Goal: Information Seeking & Learning: Learn about a topic

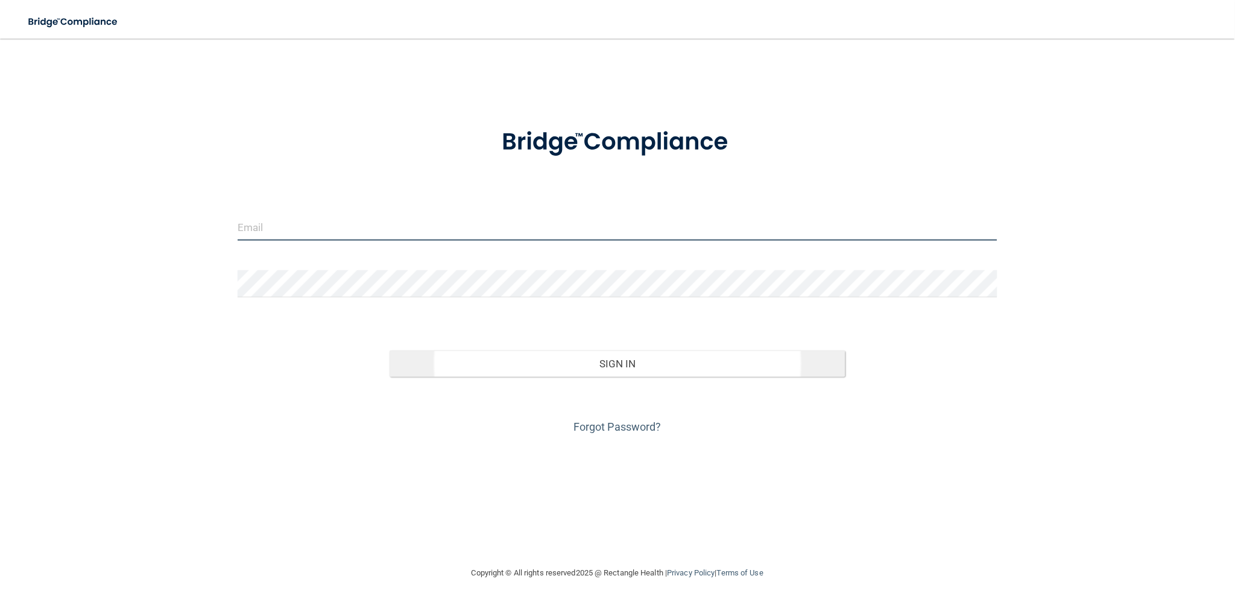
type input "[EMAIL_ADDRESS][DOMAIN_NAME]"
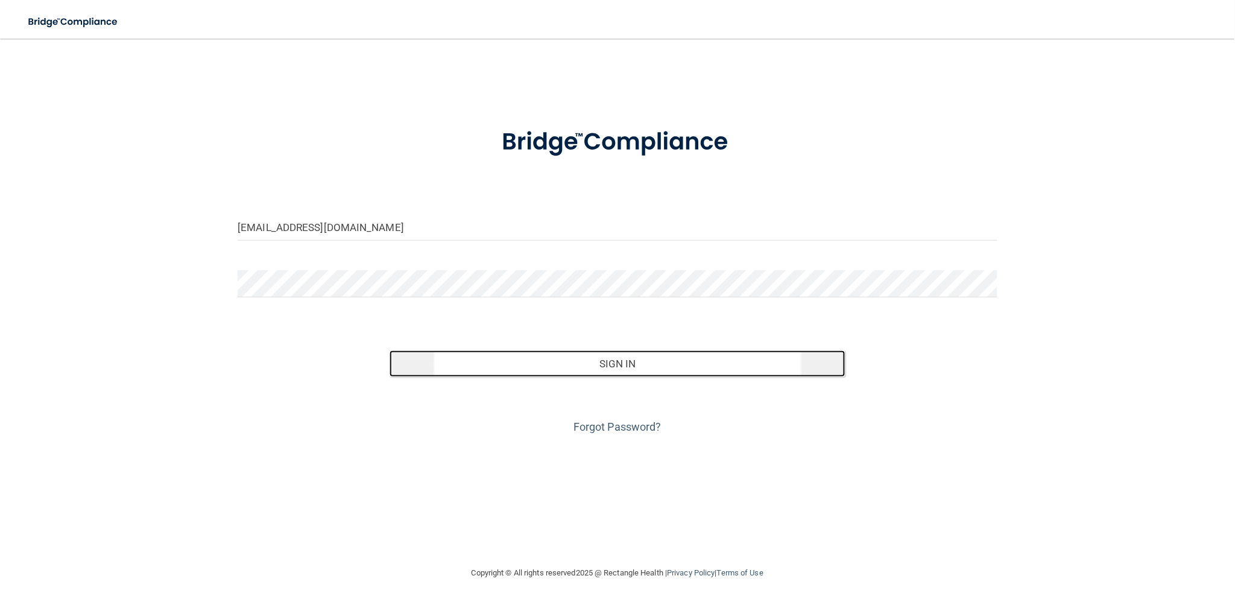
drag, startPoint x: 603, startPoint y: 361, endPoint x: 595, endPoint y: 352, distance: 11.9
click at [599, 358] on button "Sign In" at bounding box center [618, 363] width 456 height 27
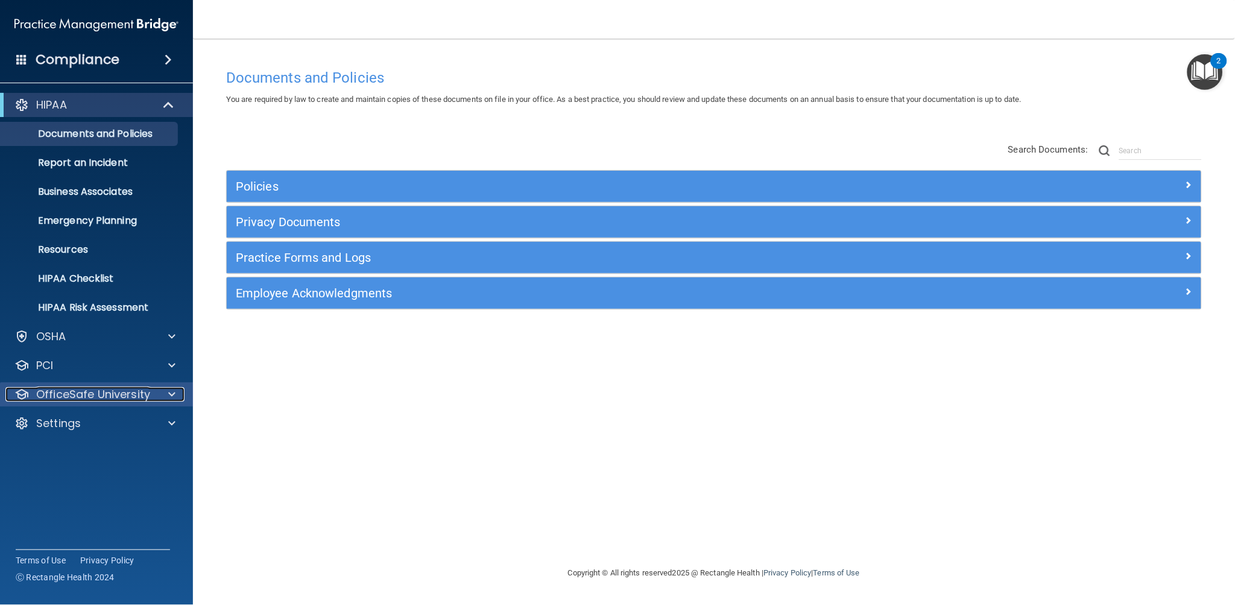
click at [174, 394] on span at bounding box center [171, 394] width 7 height 14
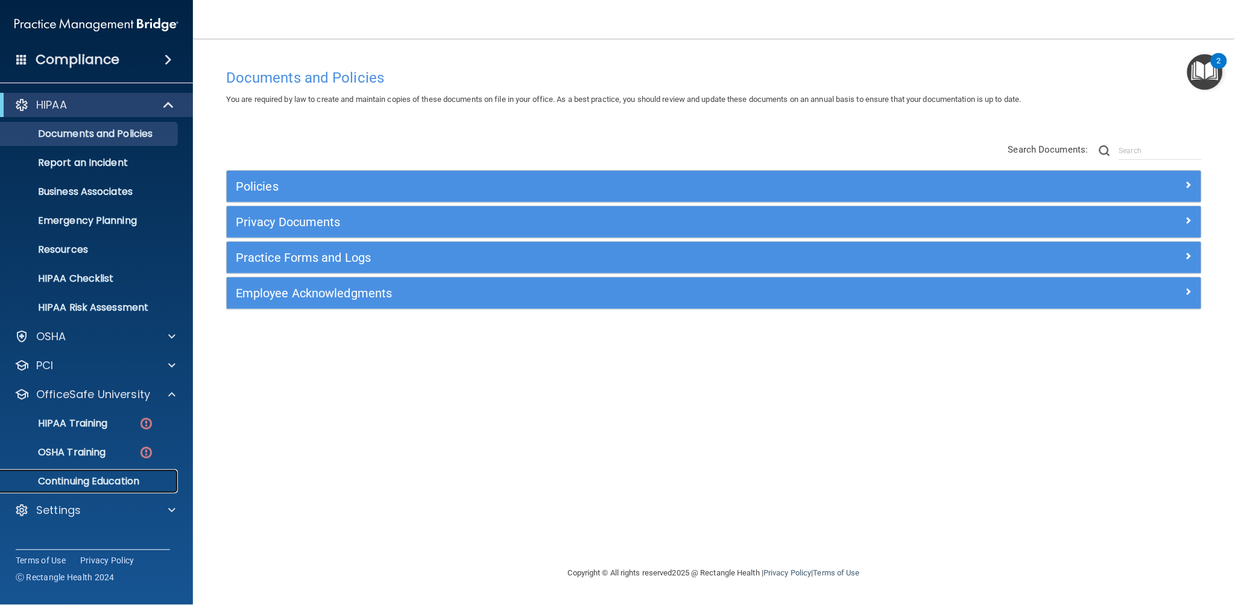
click at [96, 484] on p "Continuing Education" at bounding box center [90, 481] width 165 height 12
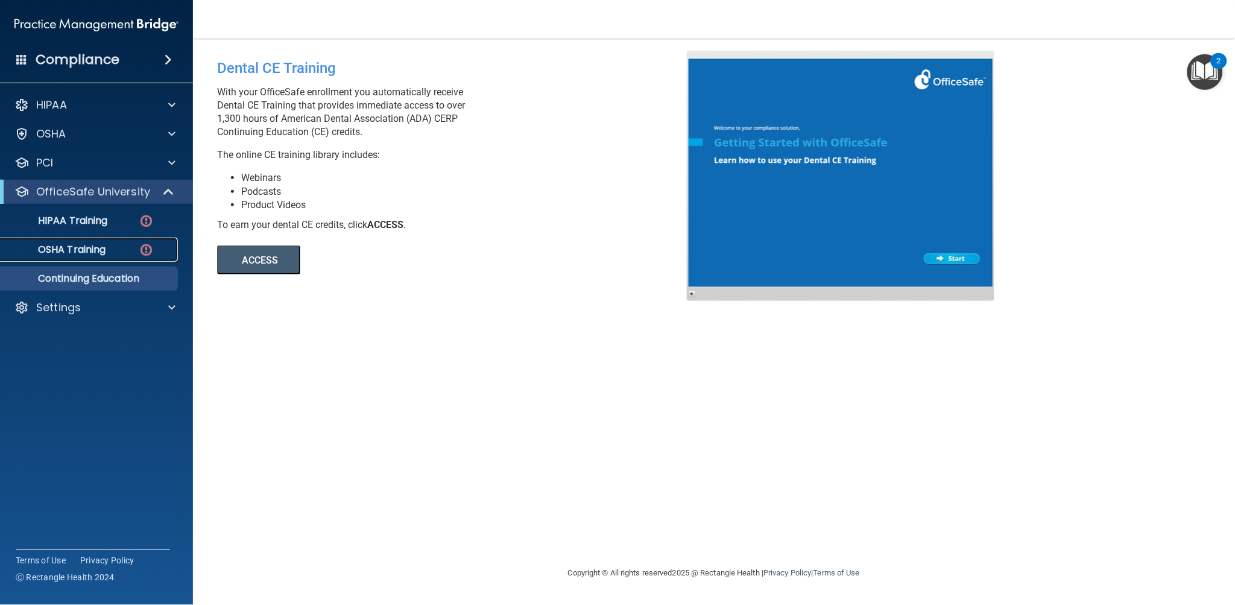
click at [78, 250] on p "OSHA Training" at bounding box center [57, 250] width 98 height 12
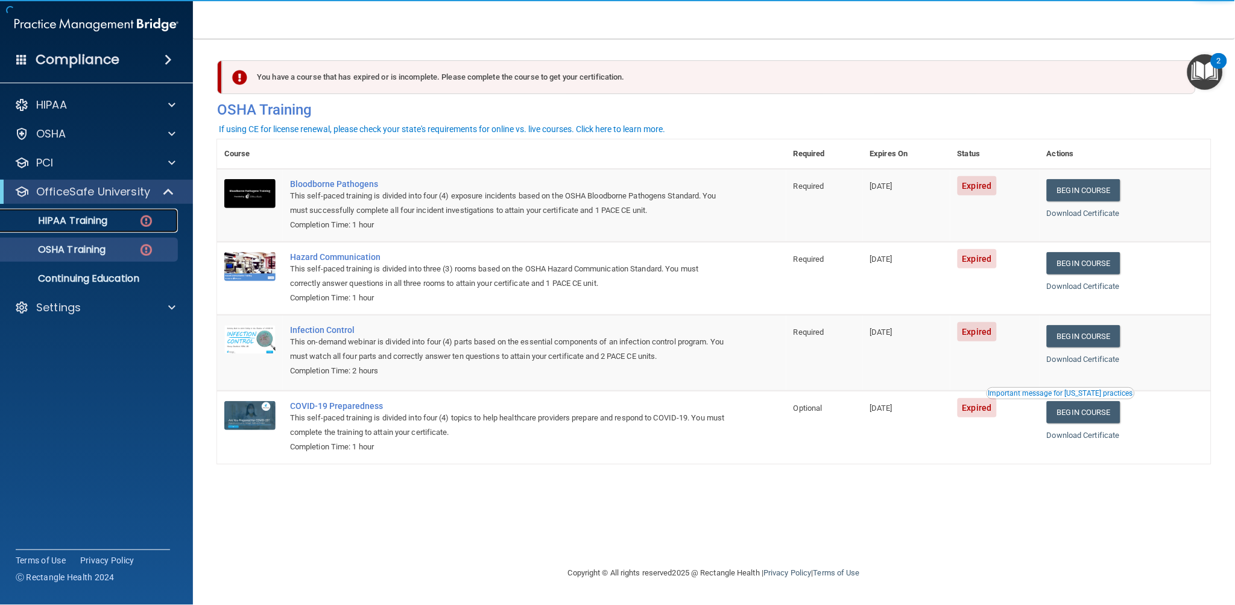
click at [89, 221] on p "HIPAA Training" at bounding box center [57, 221] width 99 height 12
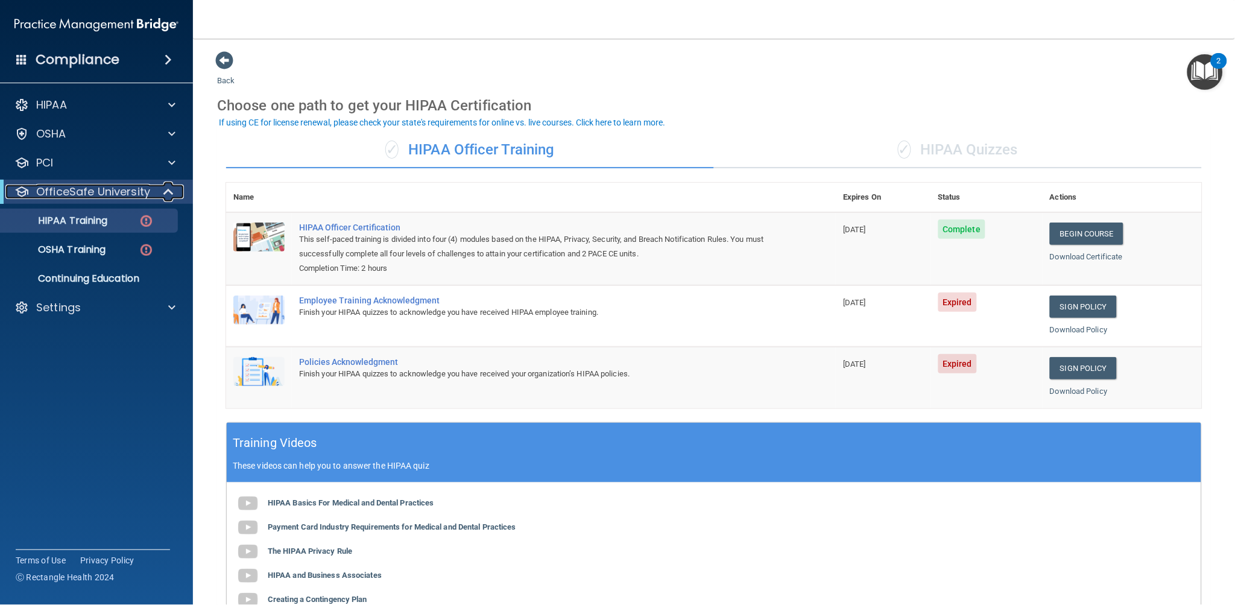
click at [174, 193] on span at bounding box center [170, 192] width 10 height 14
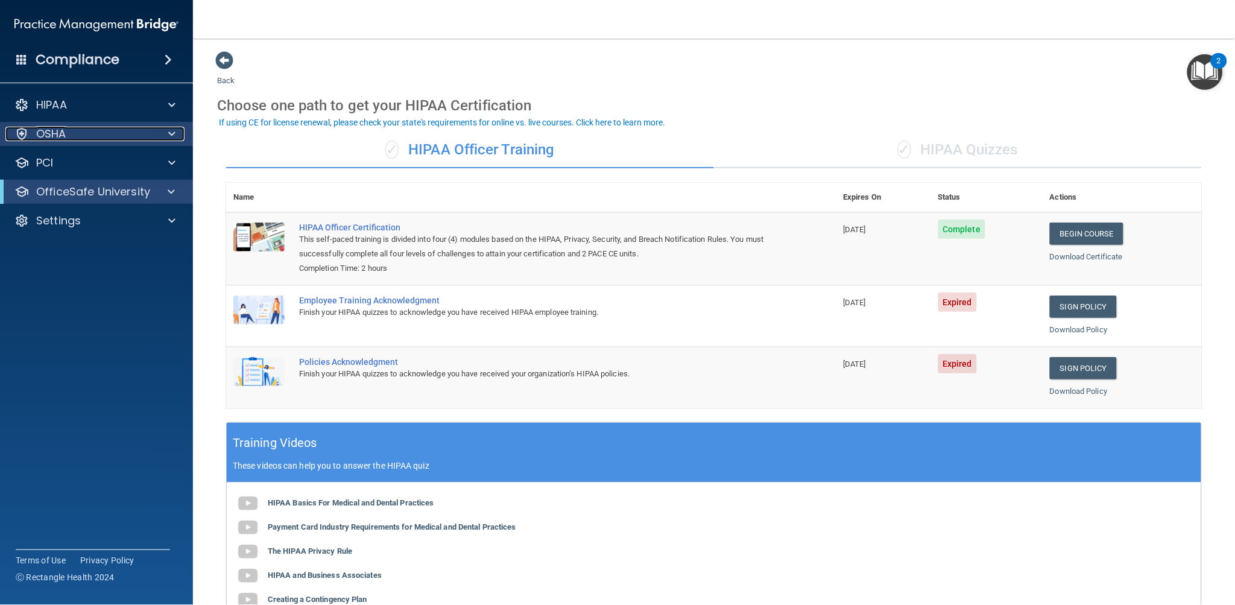
click at [177, 133] on div at bounding box center [170, 134] width 30 height 14
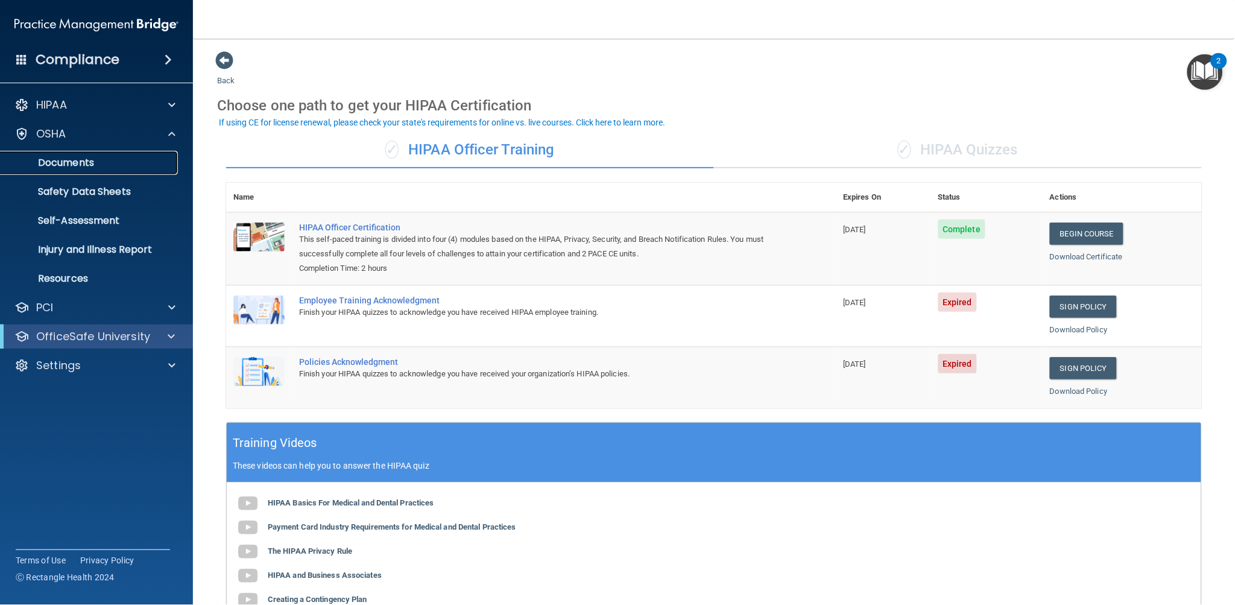
click at [85, 161] on p "Documents" at bounding box center [90, 163] width 165 height 12
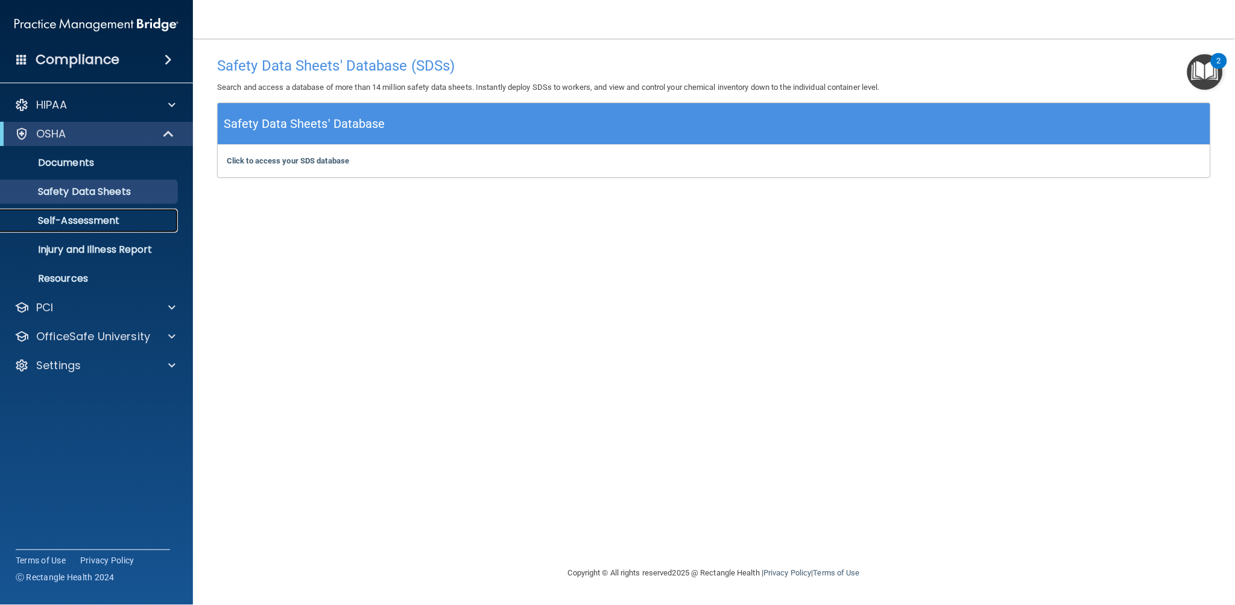
click at [109, 215] on p "Self-Assessment" at bounding box center [90, 221] width 165 height 12
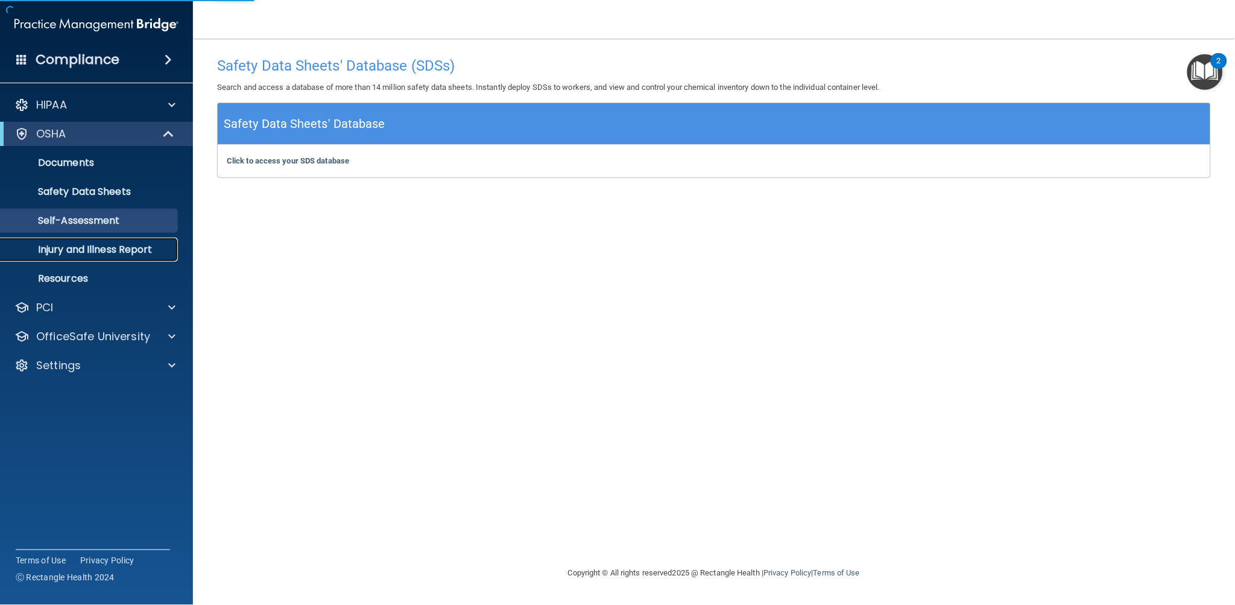
click at [112, 244] on p "Injury and Illness Report" at bounding box center [90, 250] width 165 height 12
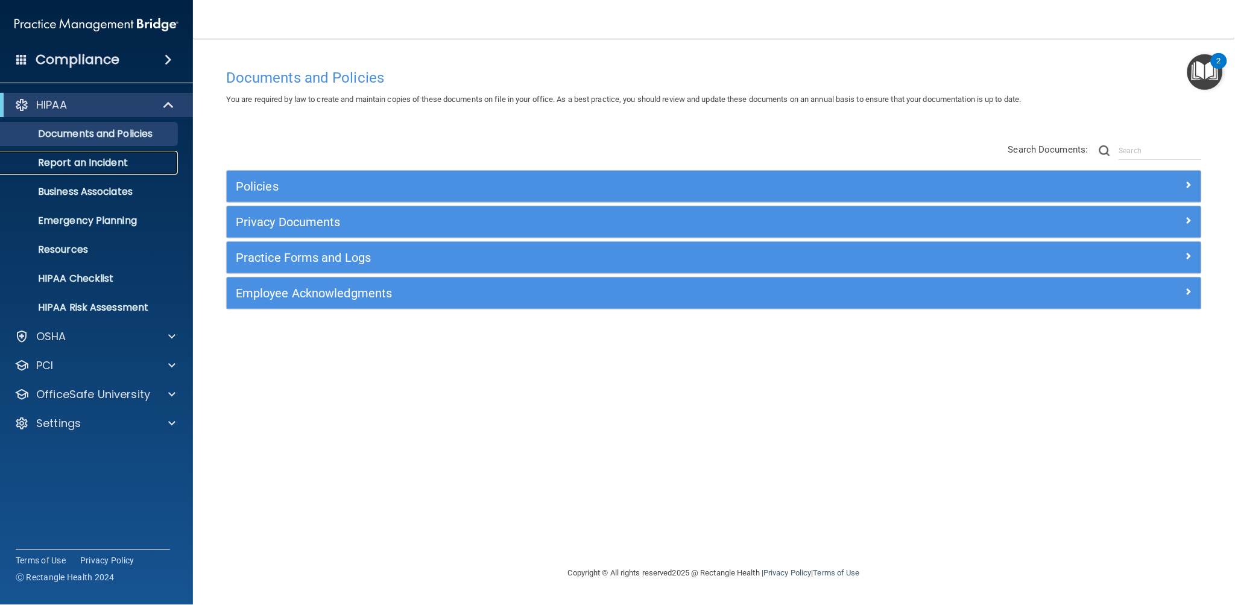
click at [110, 169] on link "Report an Incident" at bounding box center [83, 163] width 190 height 24
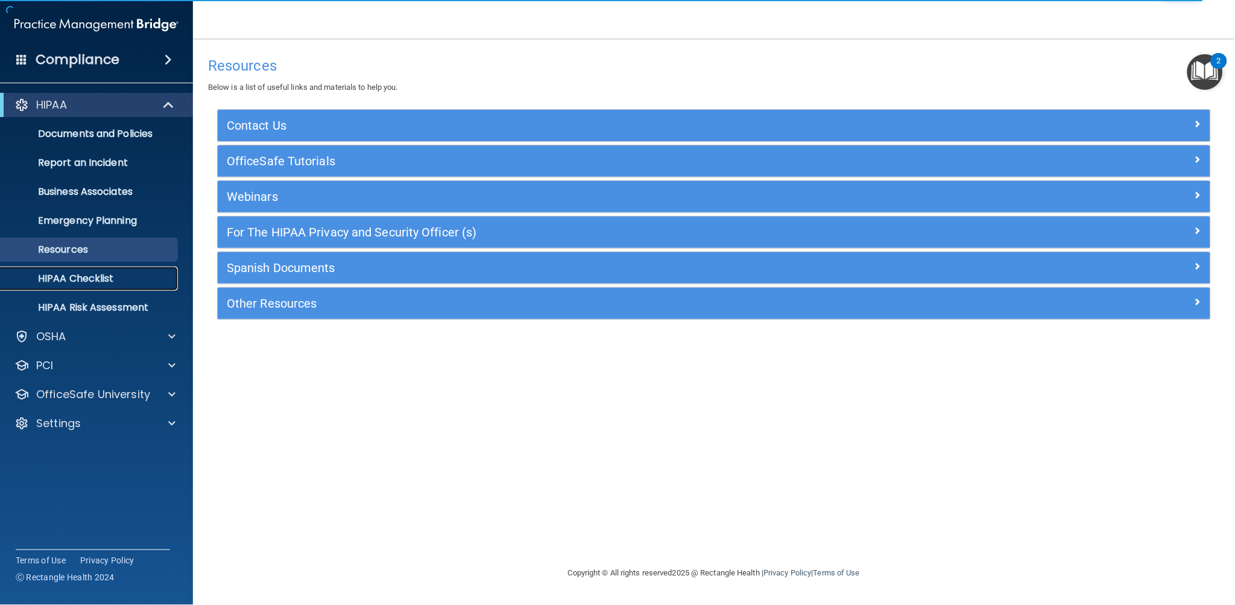
click at [76, 277] on p "HIPAA Checklist" at bounding box center [90, 279] width 165 height 12
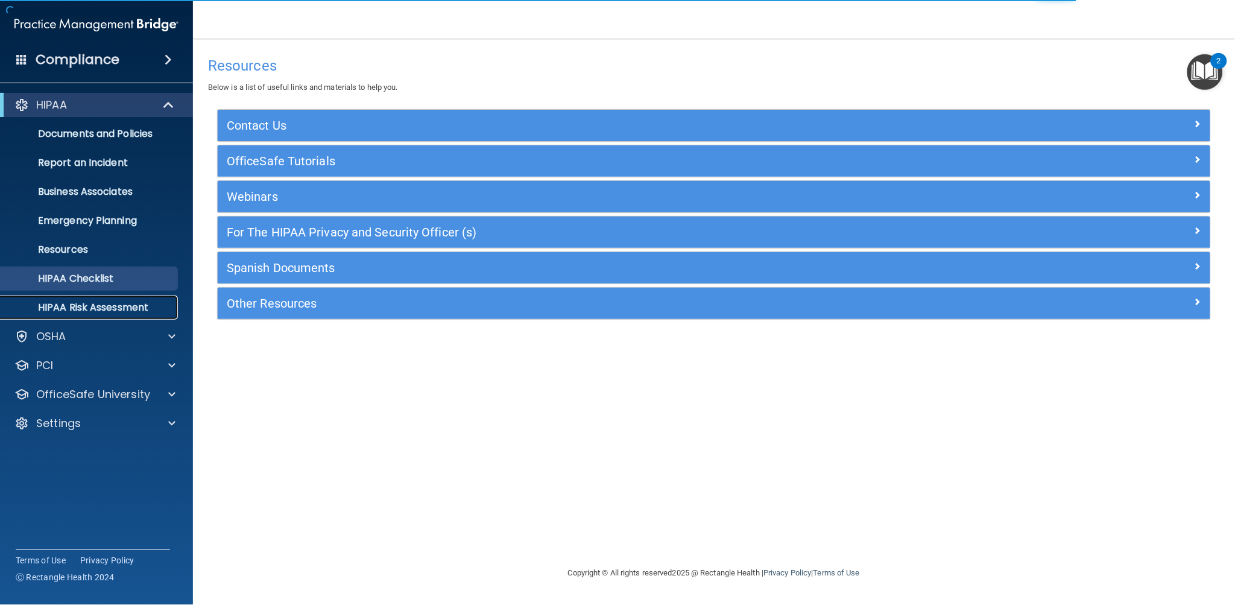
click at [109, 308] on p "HIPAA Risk Assessment" at bounding box center [90, 307] width 165 height 12
